Goal: Obtain resource: Obtain resource

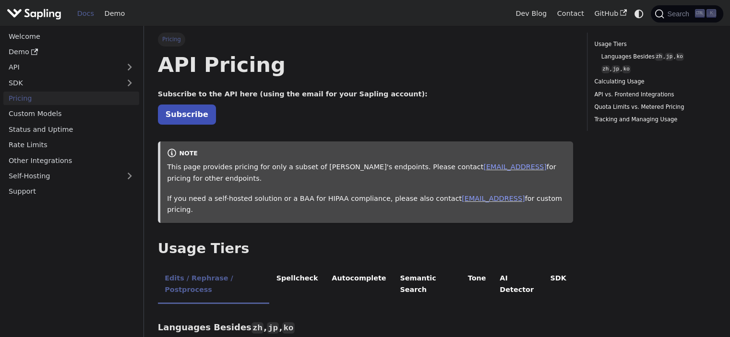
click at [54, 9] on img "Main" at bounding box center [34, 14] width 55 height 14
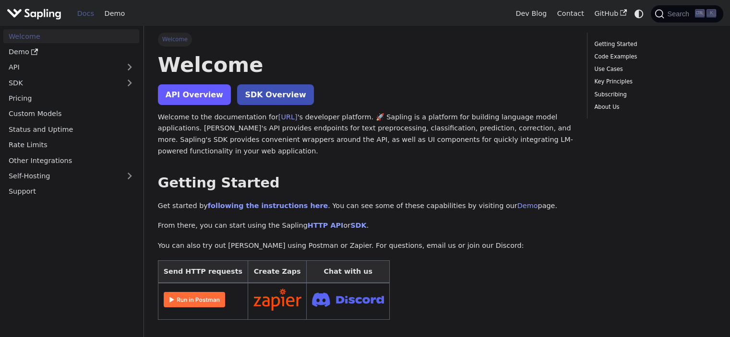
click at [171, 96] on link "API Overview" at bounding box center [194, 94] width 73 height 21
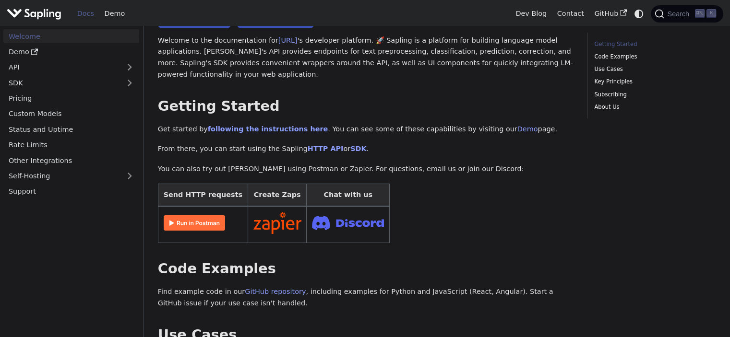
scroll to position [160, 0]
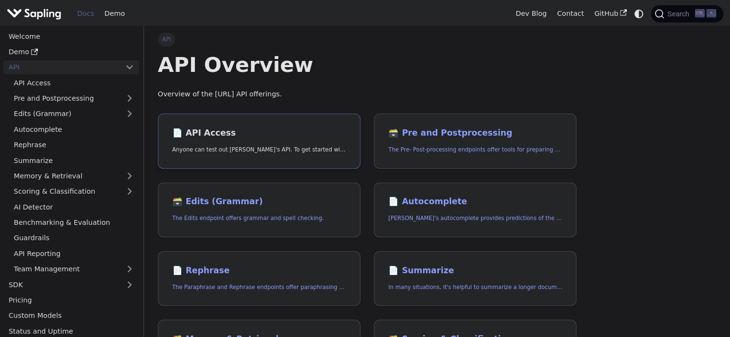
click at [276, 145] on link "📄️ API Access Anyone can test out Sapling's API. To get started with the API, s…" at bounding box center [259, 141] width 203 height 55
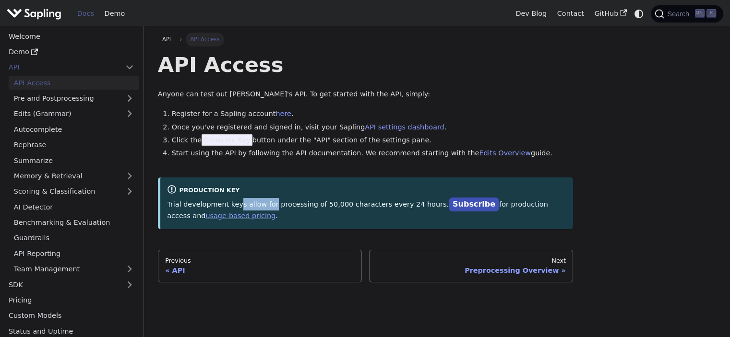
drag, startPoint x: 243, startPoint y: 199, endPoint x: 265, endPoint y: 199, distance: 22.1
click at [265, 199] on p "Trial development keys allow for processing of 50,000 characters every 24 hours…" at bounding box center [366, 210] width 399 height 24
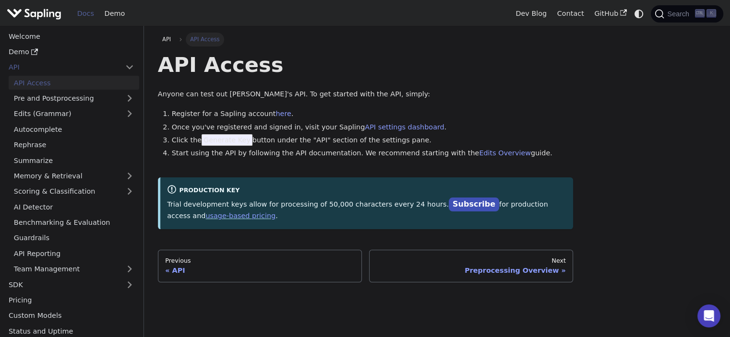
click at [514, 243] on div "API API Access API Access Anyone can test out Sapling's API. To get started wit…" at bounding box center [365, 158] width 415 height 250
drag, startPoint x: 219, startPoint y: 138, endPoint x: 339, endPoint y: 121, distance: 120.7
click at [220, 138] on span "Generate Key" at bounding box center [227, 140] width 51 height 12
click at [371, 122] on li "Once you've registered and signed in, visit your Sapling API settings dashboard…" at bounding box center [373, 128] width 402 height 12
click at [372, 126] on link "API settings dashboard" at bounding box center [404, 127] width 79 height 8
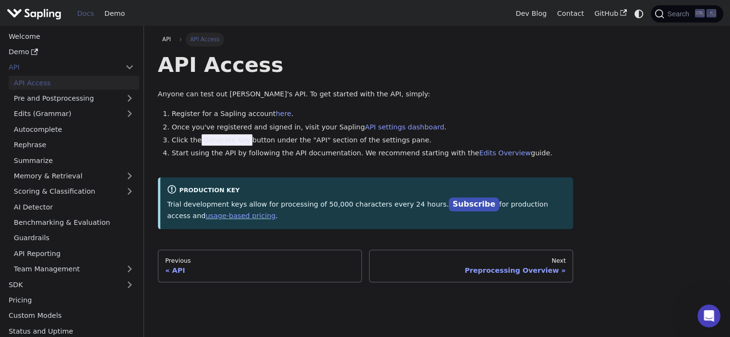
click at [369, 337] on div "API API Access API Access Anyone can test out Sapling's API. To get started wit…" at bounding box center [437, 182] width 586 height 312
